Goal: Navigation & Orientation: Find specific page/section

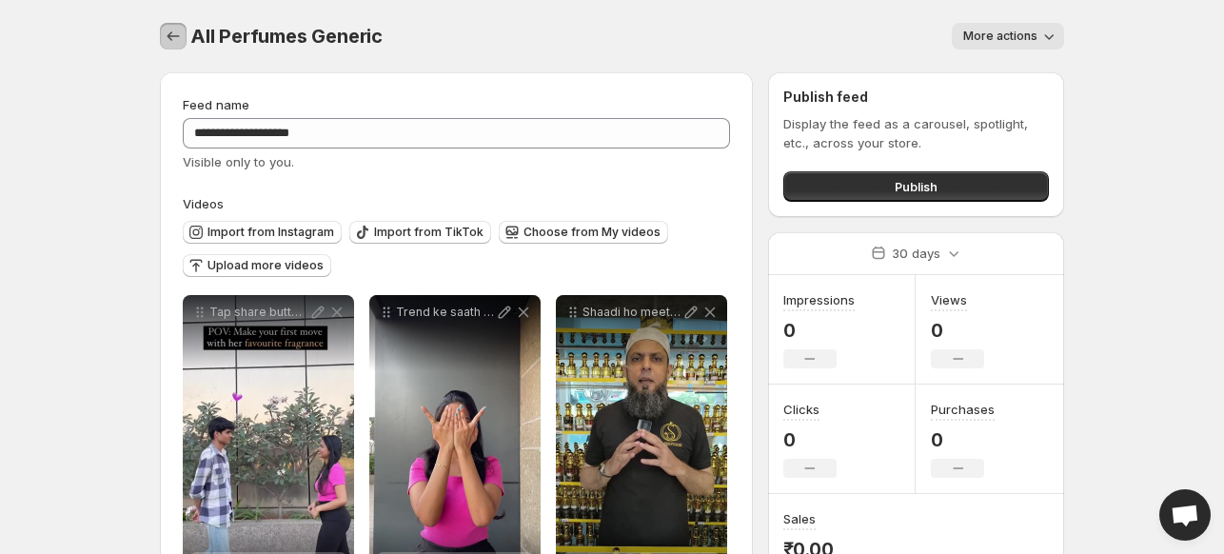
click at [164, 30] on icon "Settings" at bounding box center [173, 36] width 19 height 19
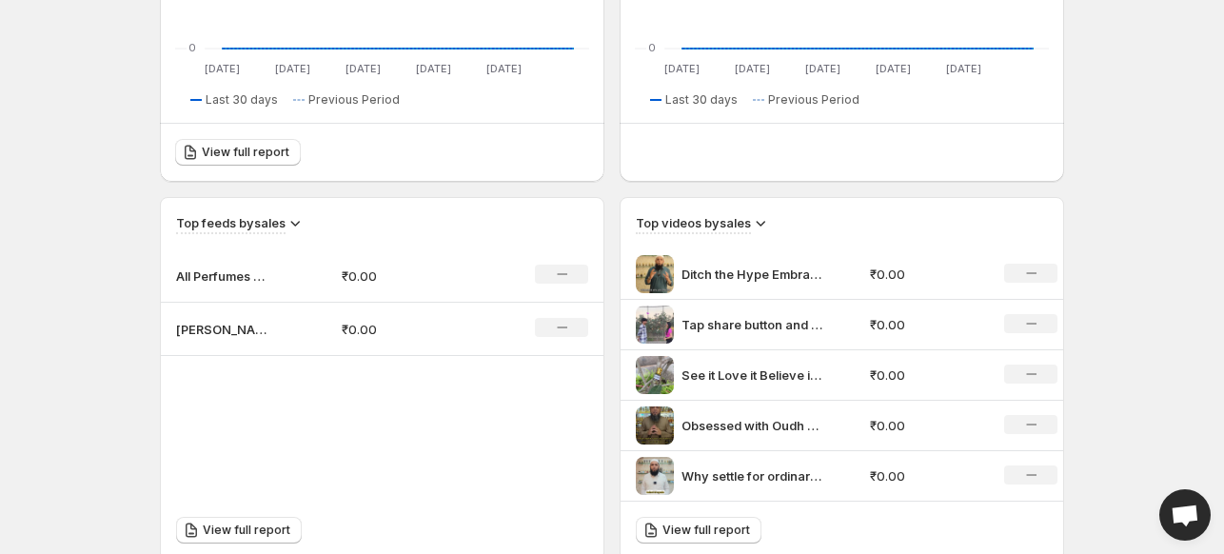
scroll to position [476, 0]
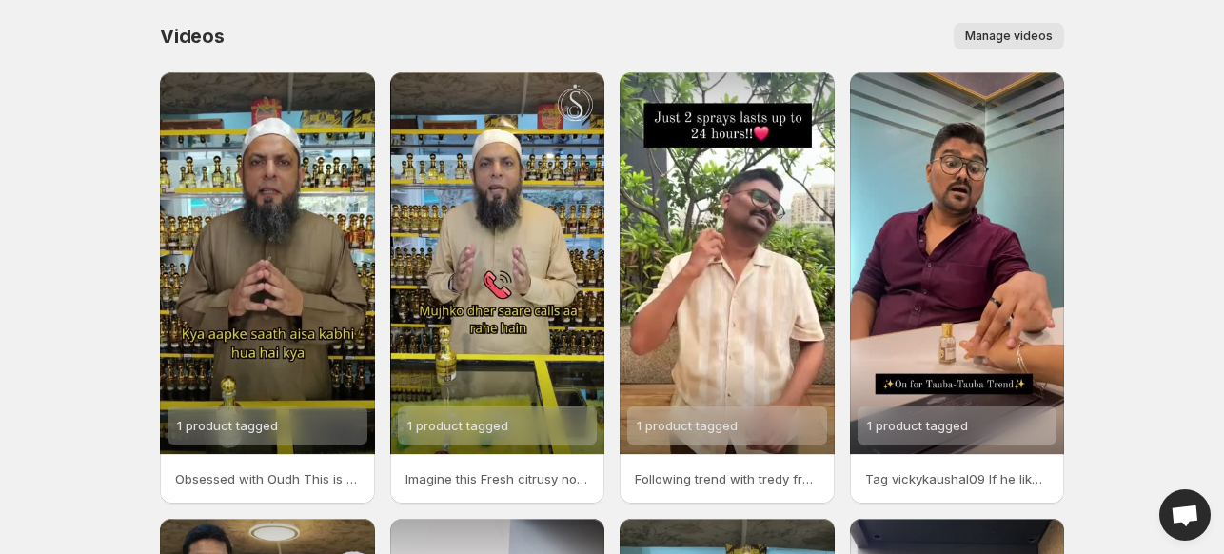
click at [174, 37] on span "Videos" at bounding box center [192, 36] width 65 height 23
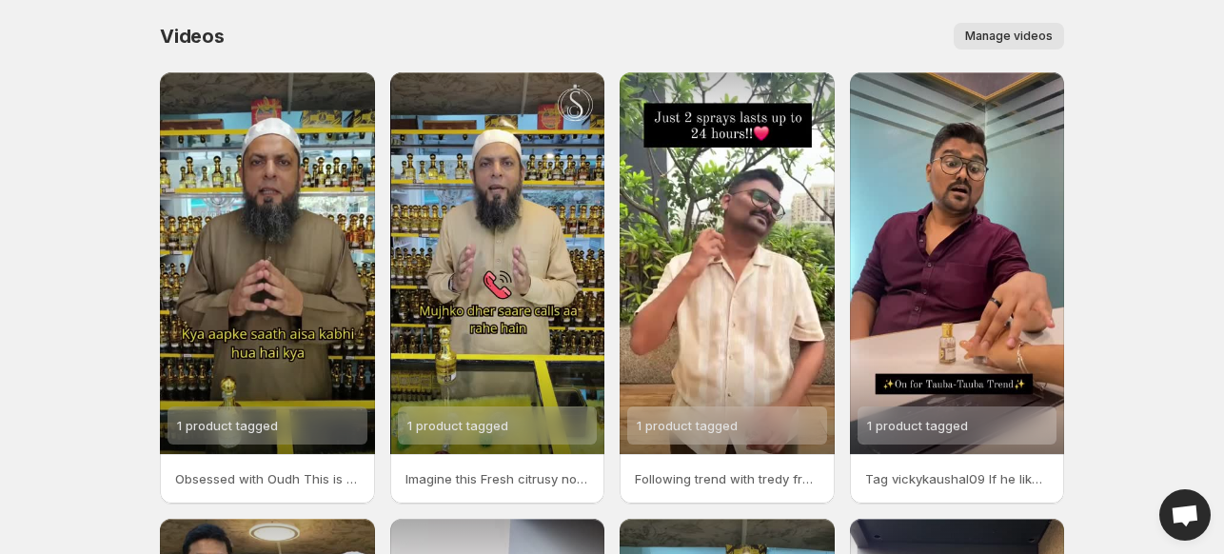
click at [32, 97] on body "Home Feeds Videos Subscription Settings Videos. This page is ready Videos Manag…" at bounding box center [612, 277] width 1224 height 554
